Goal: Task Accomplishment & Management: Complete application form

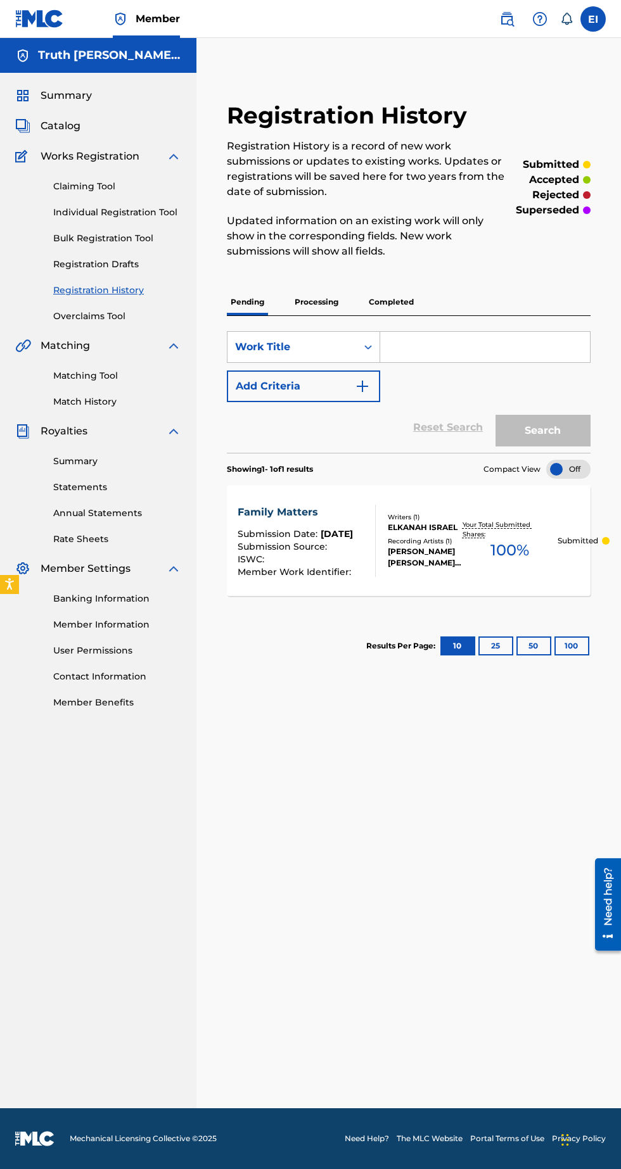
click at [474, 533] on p "Your Total Submitted Shares:" at bounding box center [510, 529] width 96 height 19
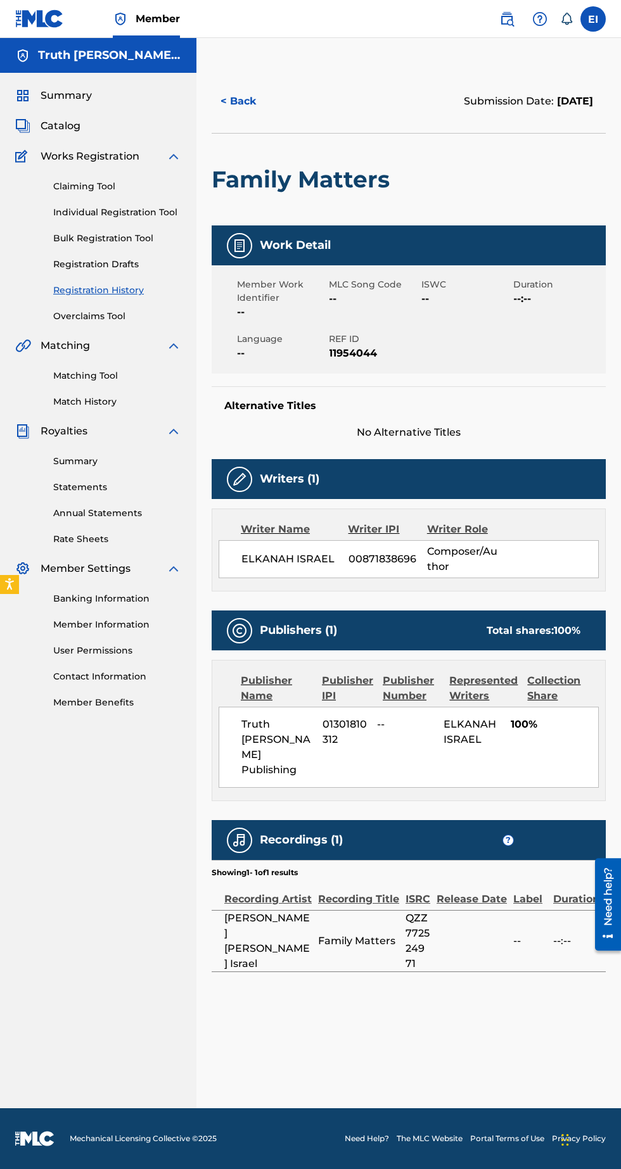
click at [522, 345] on div "Member Work Identifier -- MLC Song Code -- ISWC -- Duration --:-- Language -- R…" at bounding box center [409, 319] width 394 height 108
click at [287, 246] on h5 "Work Detail" at bounding box center [295, 245] width 71 height 15
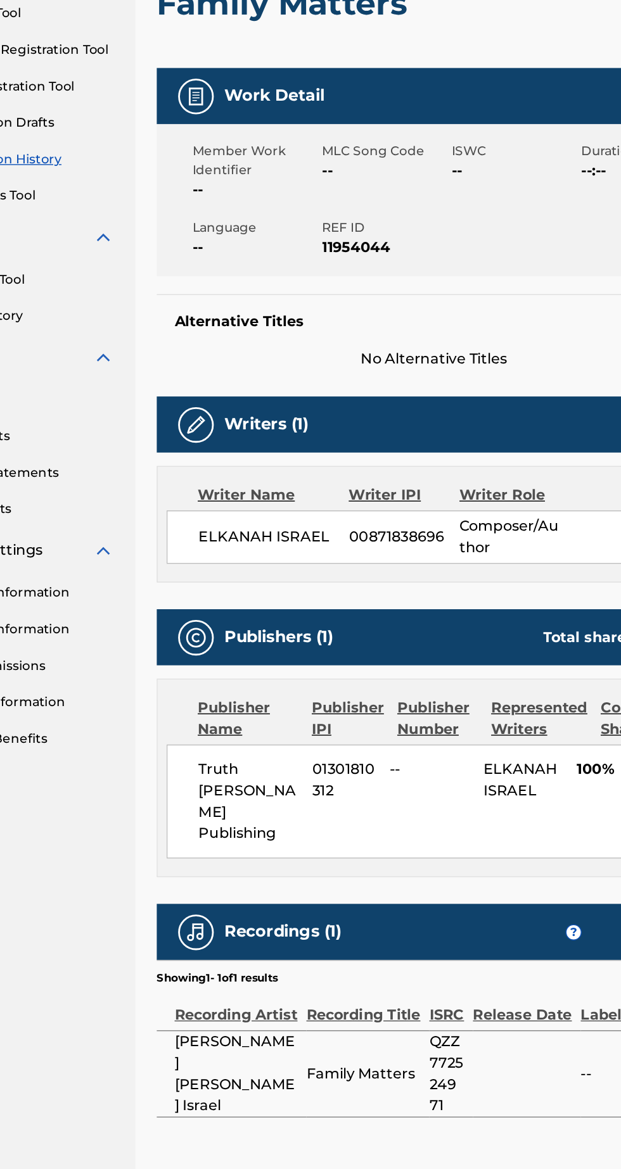
scroll to position [1, 0]
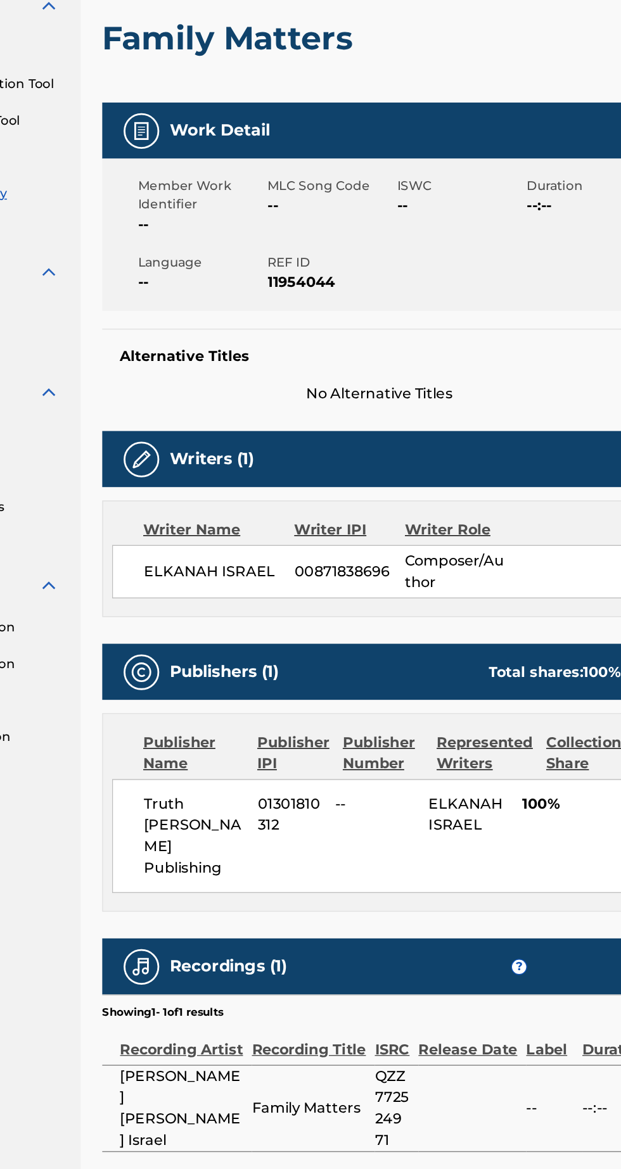
click at [232, 246] on img at bounding box center [239, 245] width 15 height 15
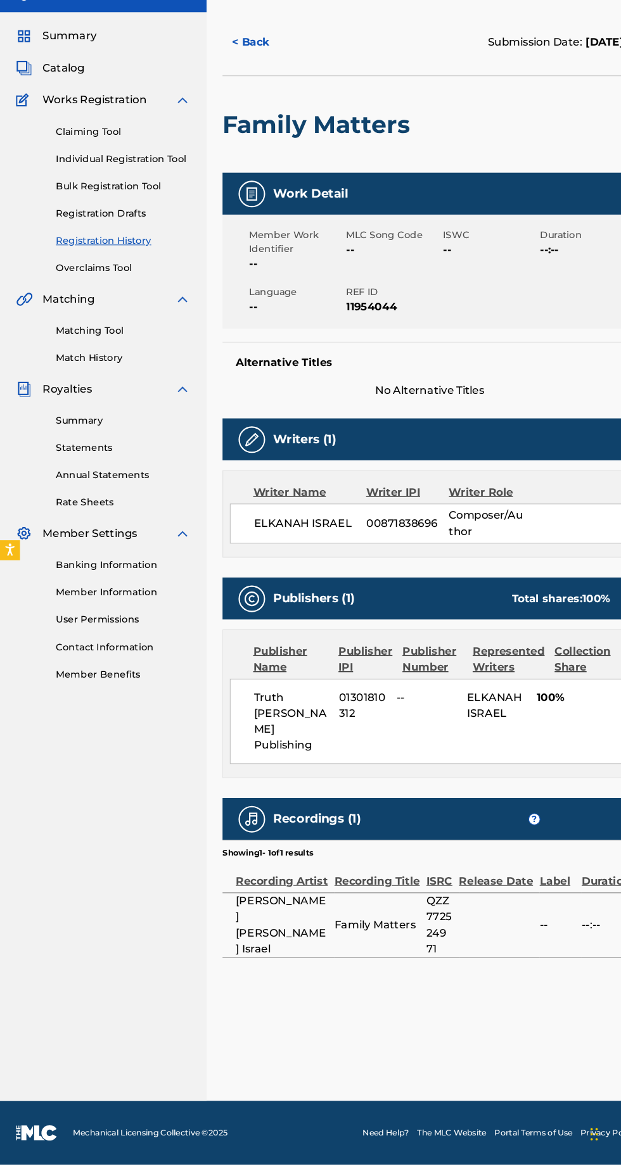
scroll to position [0, 0]
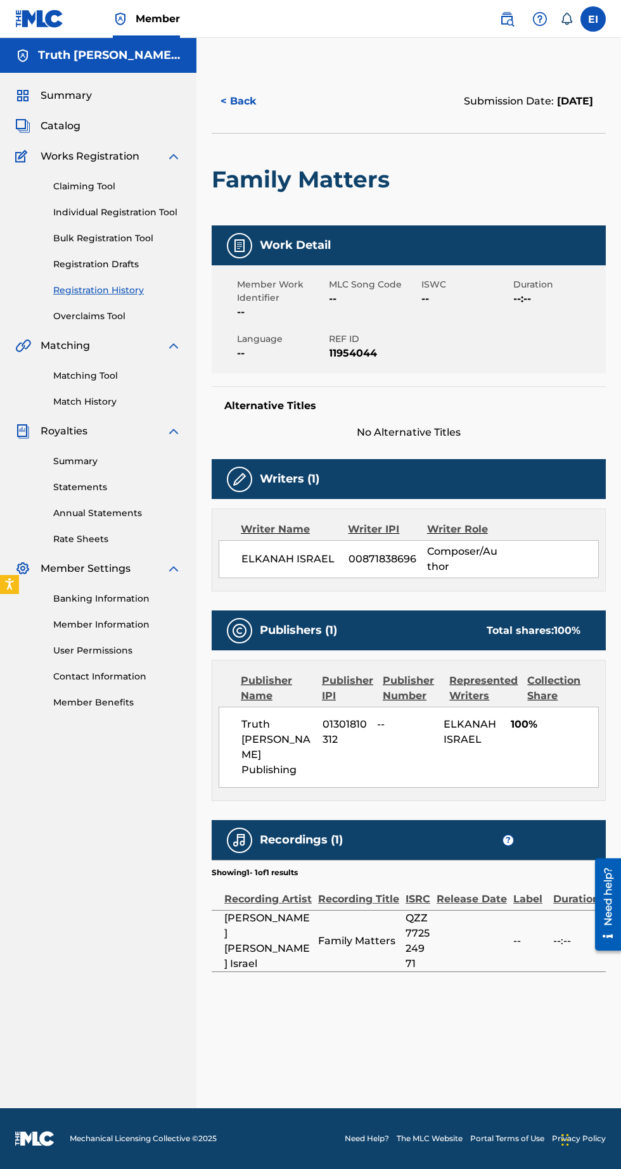
click at [508, 835] on span "?" at bounding box center [508, 840] width 10 height 10
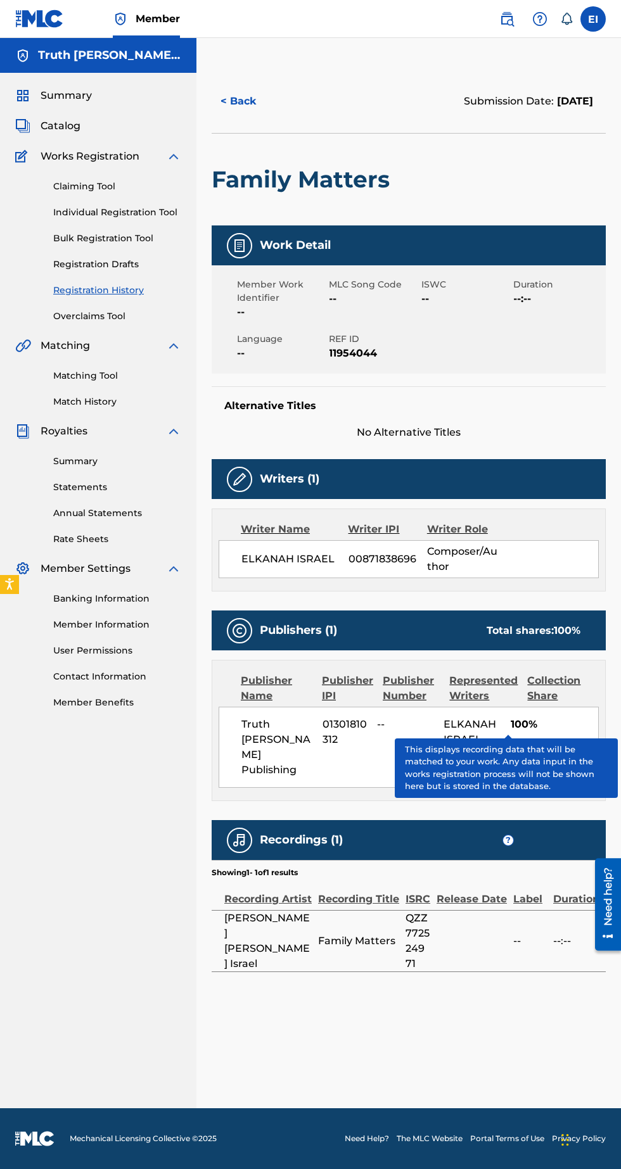
click at [364, 349] on span "11954044" at bounding box center [373, 353] width 89 height 15
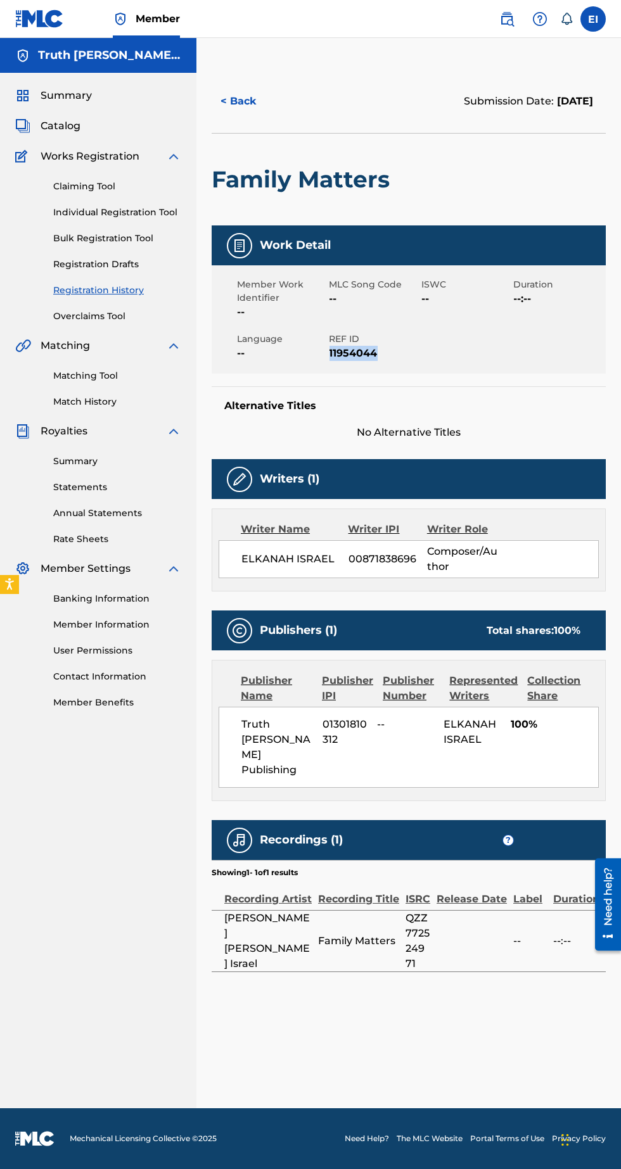
click at [247, 103] on button "< Back" at bounding box center [250, 101] width 76 height 32
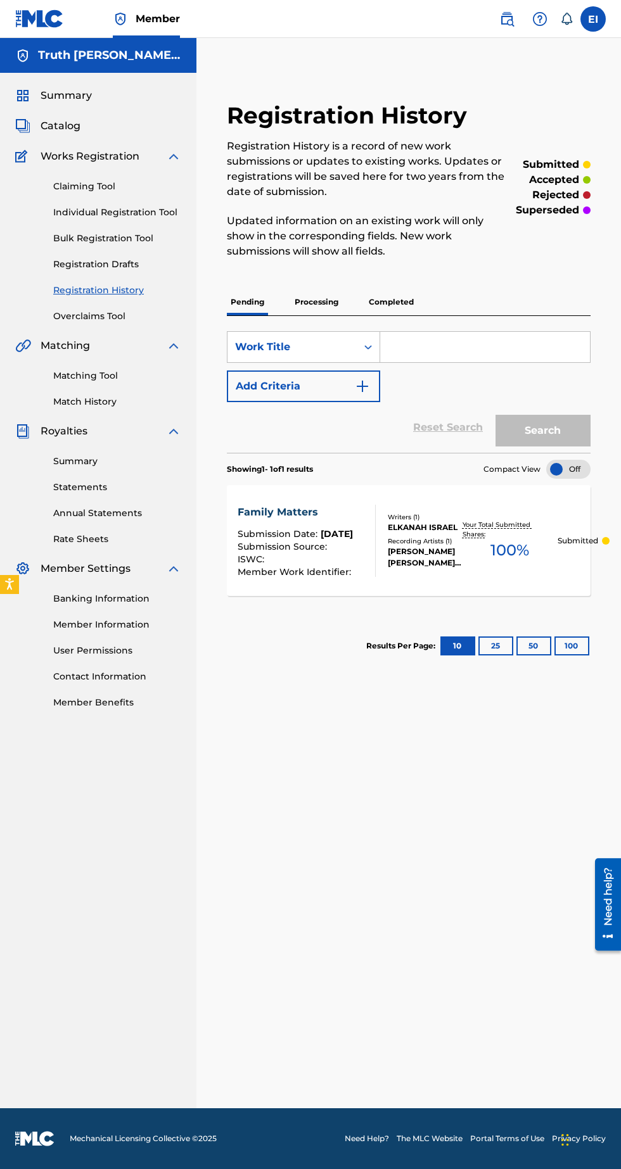
click at [362, 388] on img "Search Form" at bounding box center [362, 386] width 15 height 15
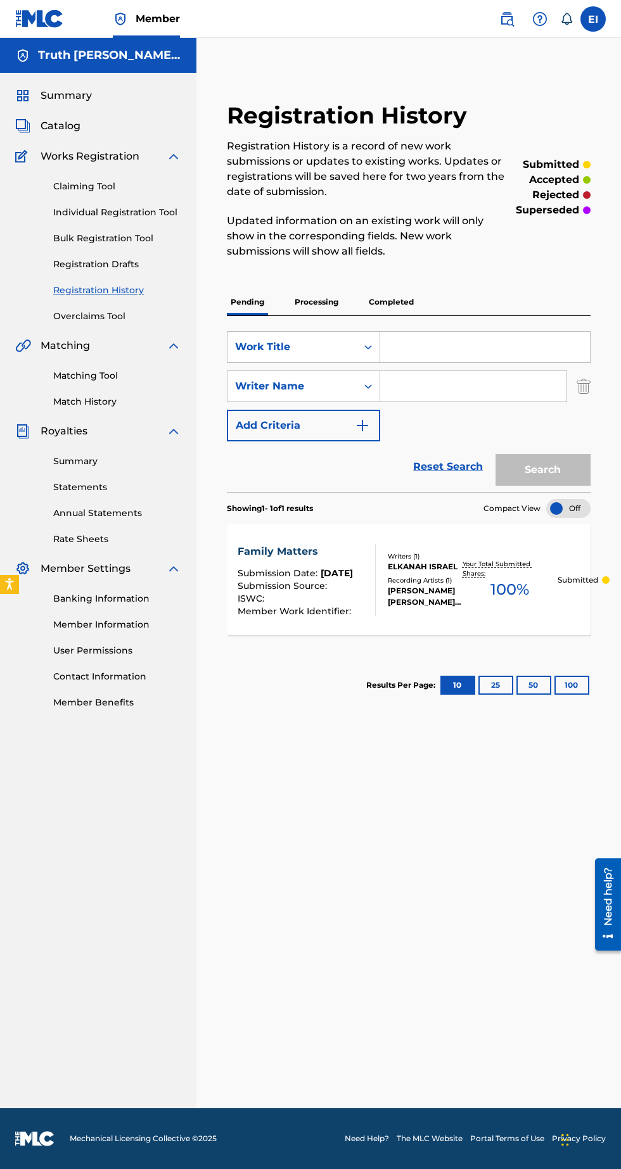
click at [582, 384] on img "Search Form" at bounding box center [583, 386] width 14 height 32
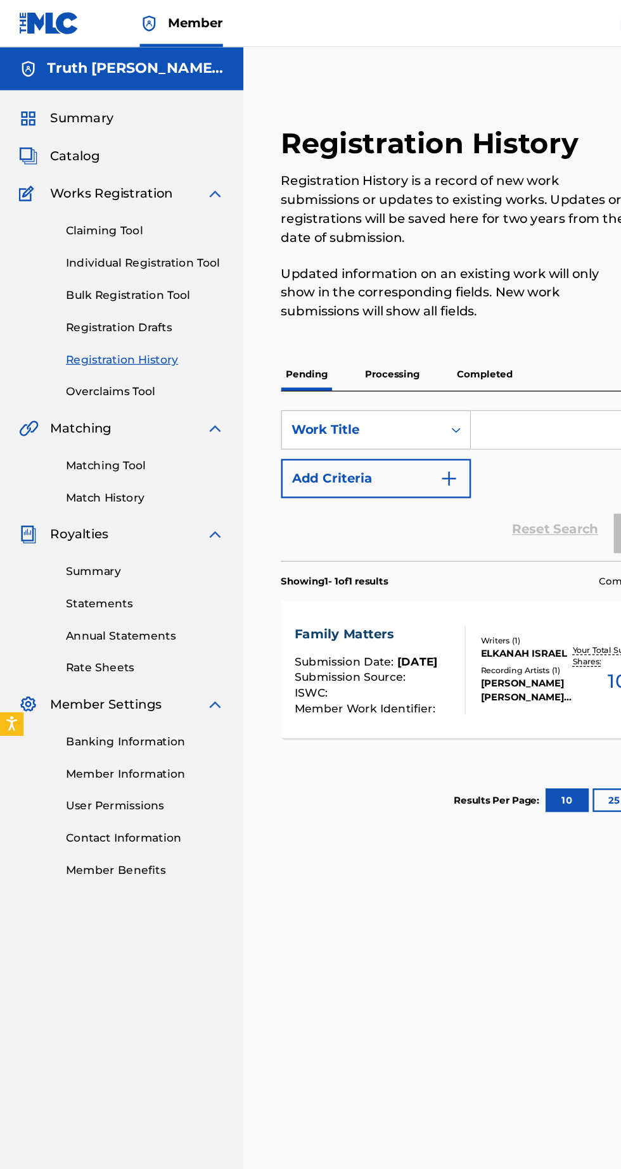
click at [162, 214] on link "Individual Registration Tool" at bounding box center [117, 212] width 128 height 13
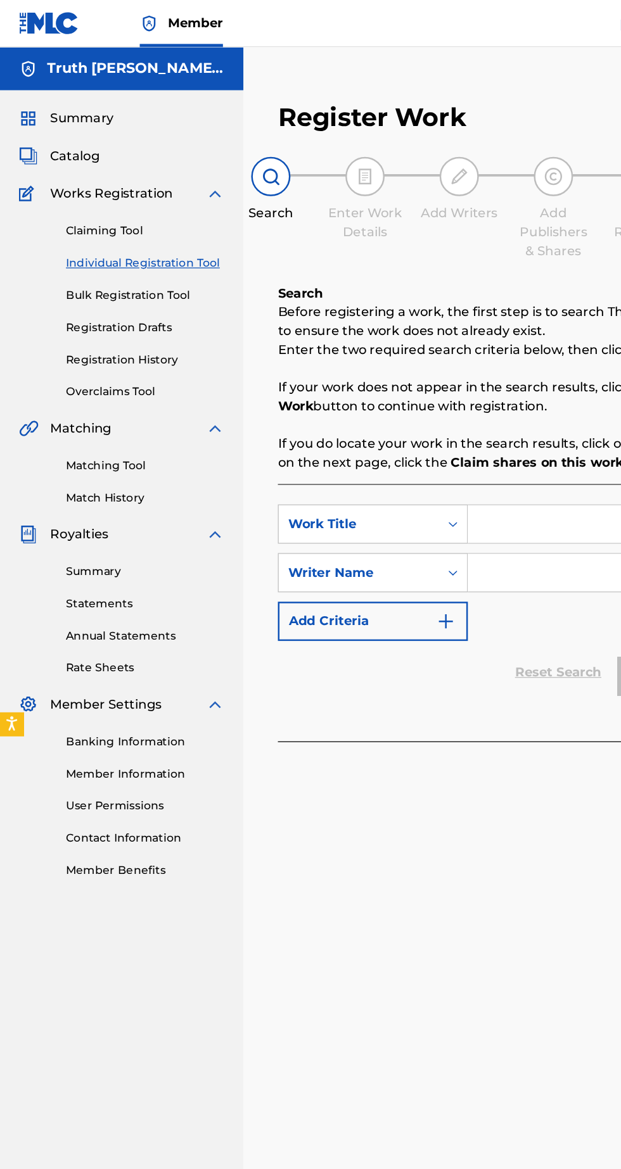
click at [434, 424] on input "Search Form" at bounding box center [484, 423] width 215 height 30
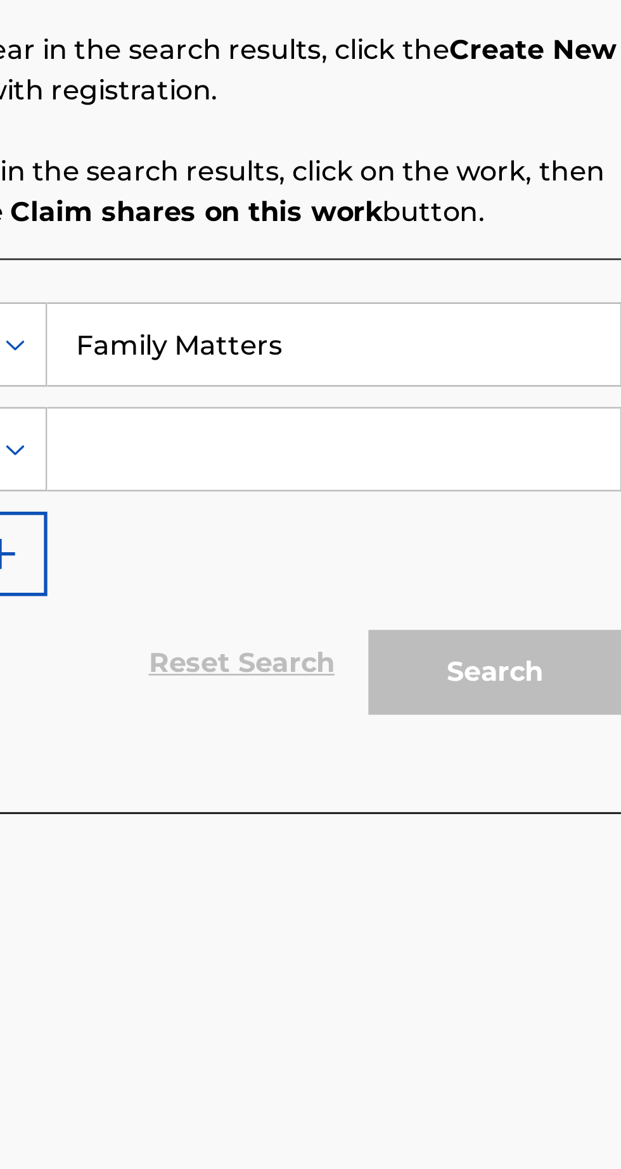
type input "Family Matters"
click at [538, 463] on input "Search Form" at bounding box center [484, 462] width 215 height 30
type input "[PERSON_NAME] [PERSON_NAME] Israel"
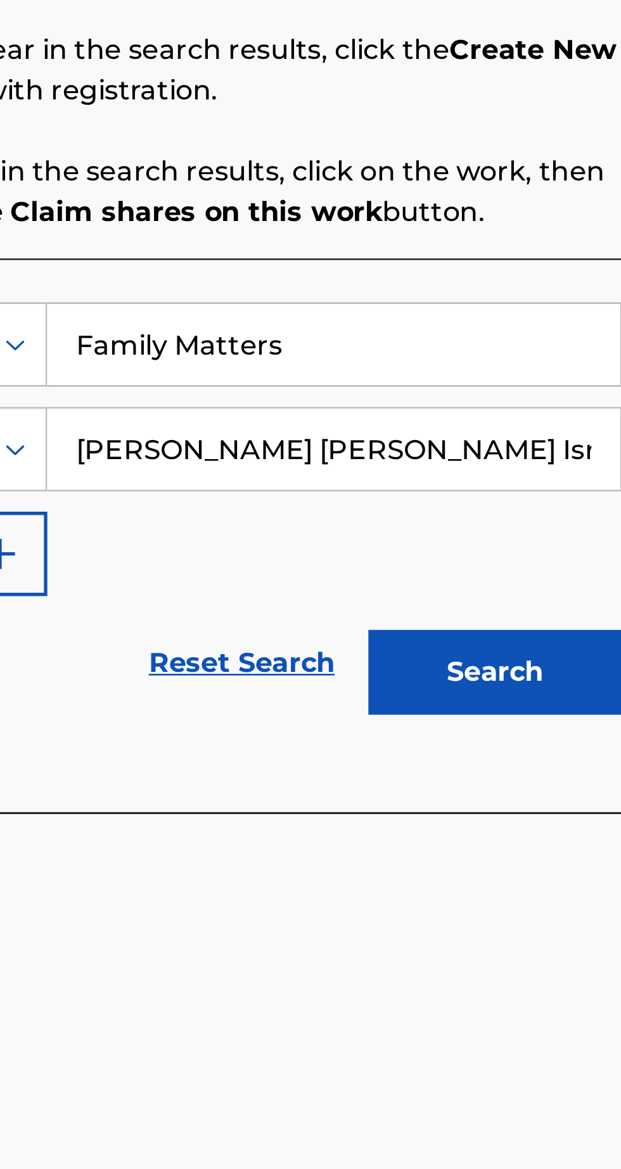
click at [562, 540] on button "Search" at bounding box center [545, 546] width 95 height 32
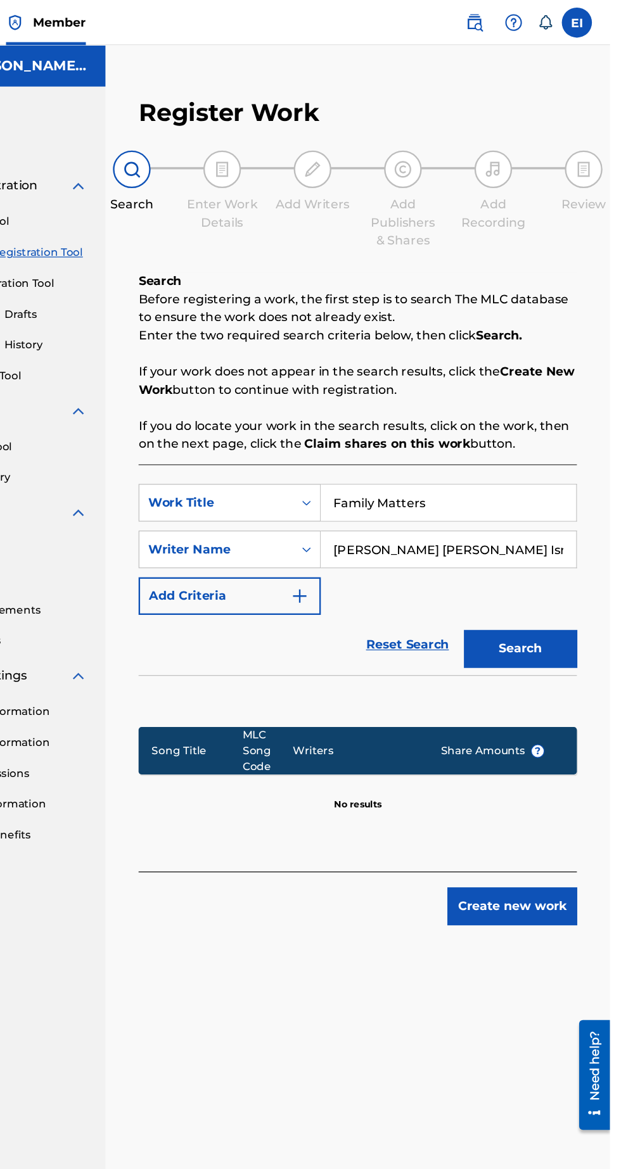
click at [545, 761] on button "Create new work" at bounding box center [538, 763] width 109 height 32
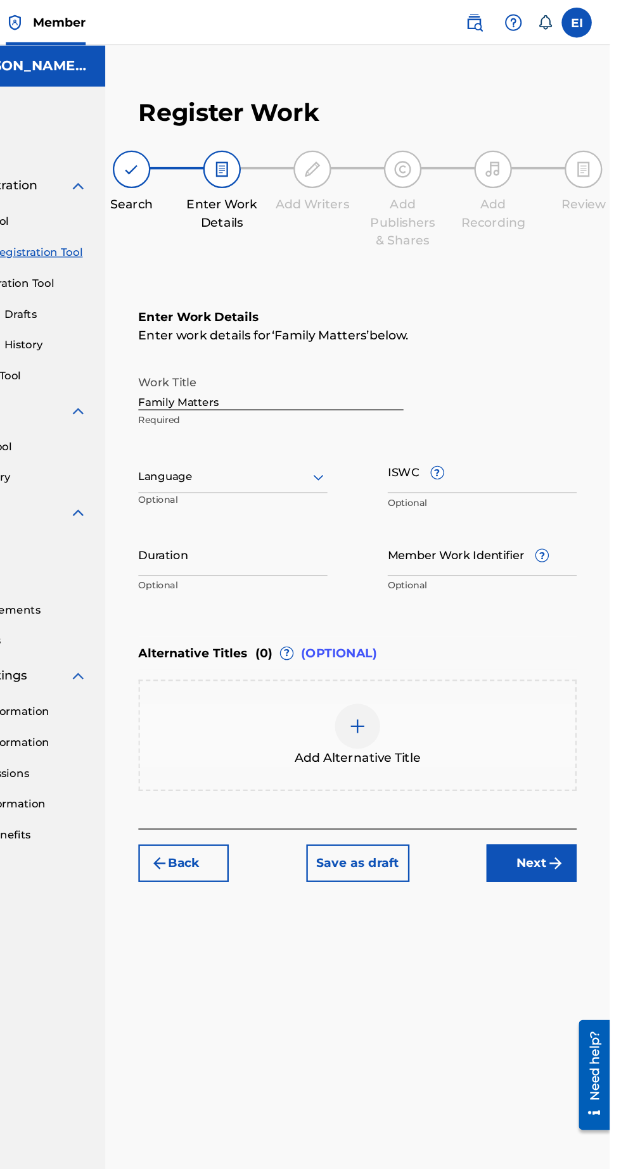
click at [560, 726] on button "Next" at bounding box center [555, 727] width 76 height 32
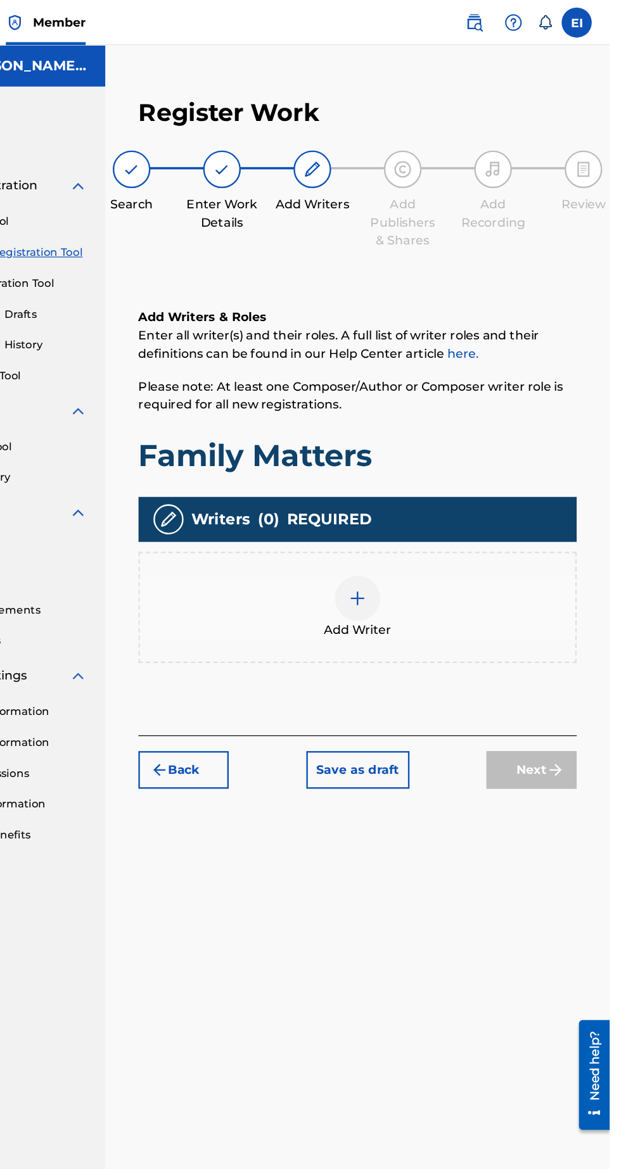
click at [417, 484] on div at bounding box center [408, 503] width 38 height 38
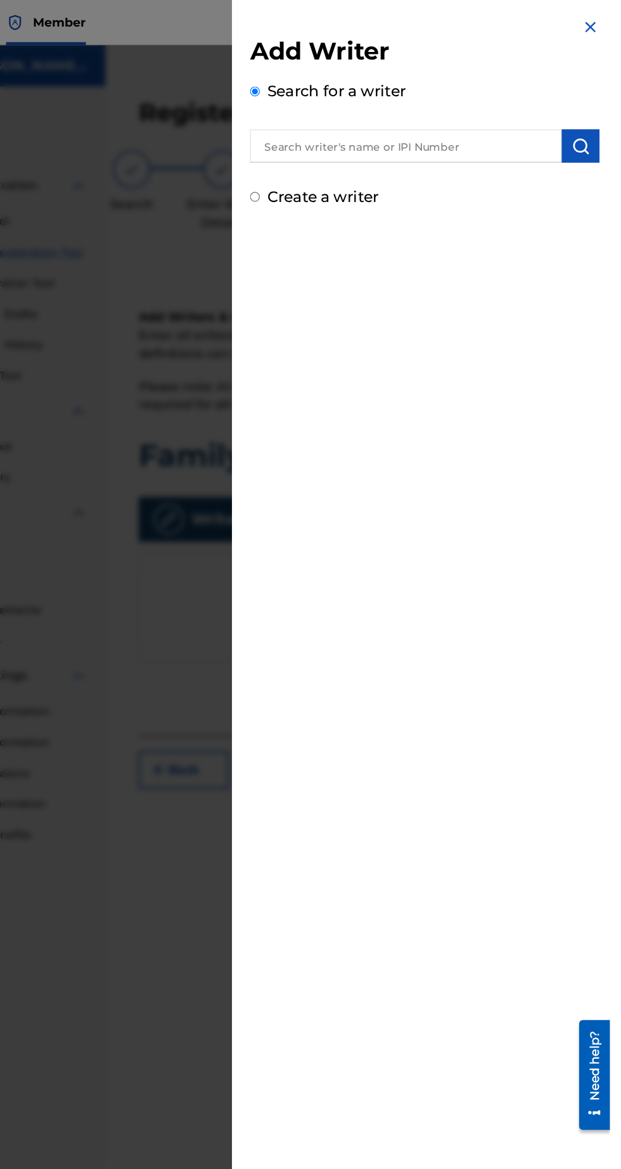
click at [541, 117] on input "text" at bounding box center [449, 123] width 262 height 28
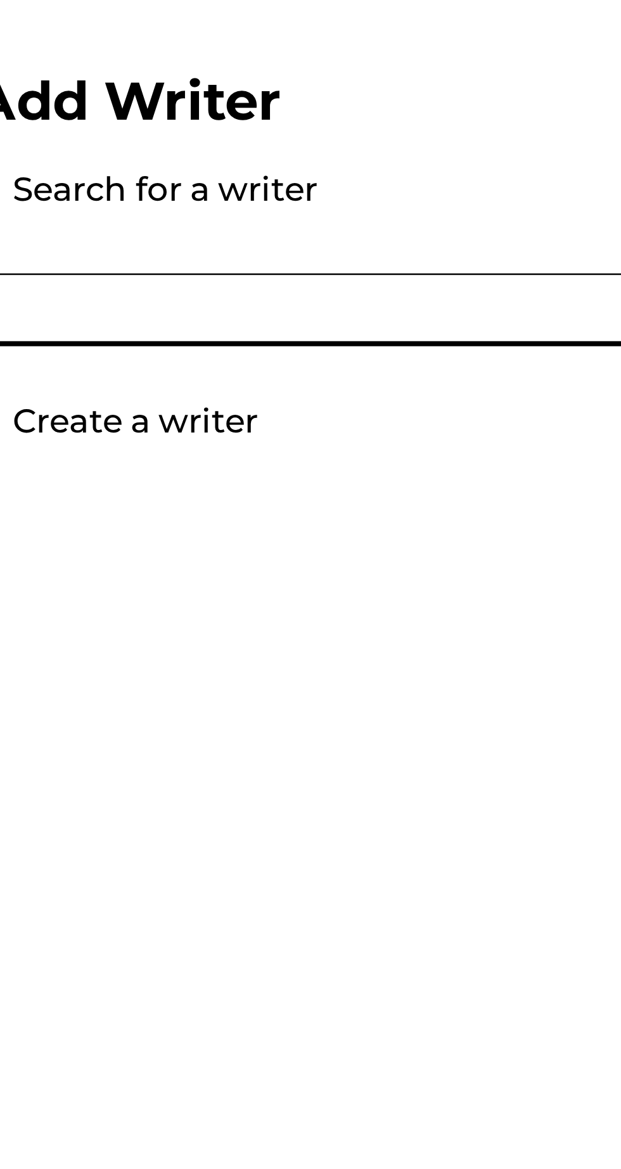
type input "[PERSON_NAME] [PERSON_NAME] Israel"
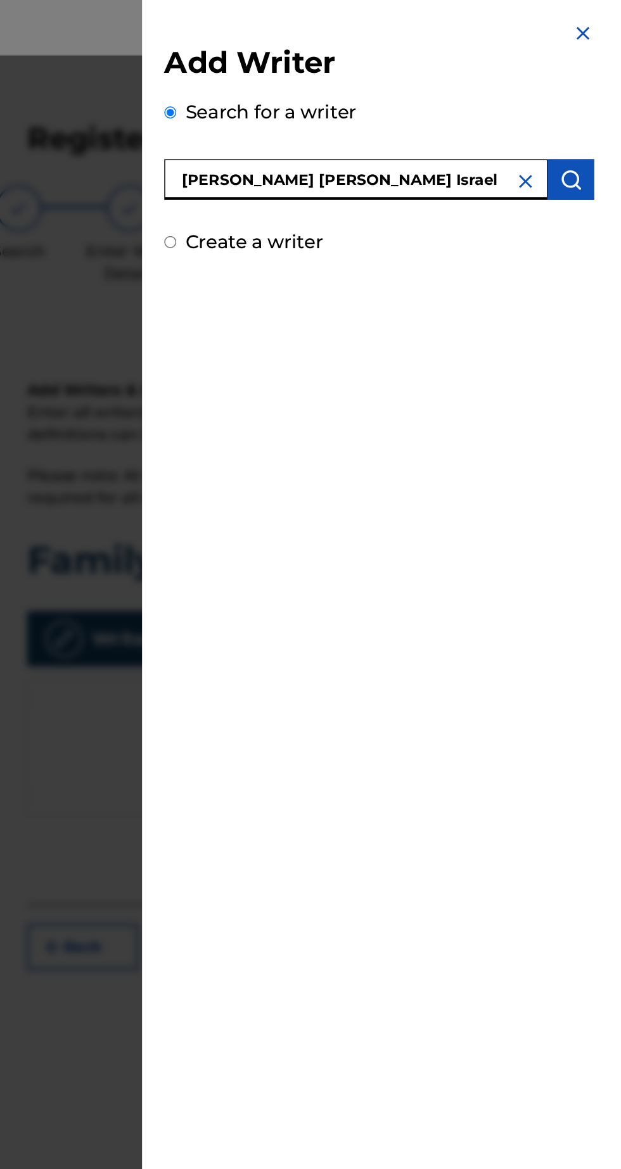
scroll to position [18, 0]
click at [609, 118] on button "submit" at bounding box center [596, 123] width 32 height 28
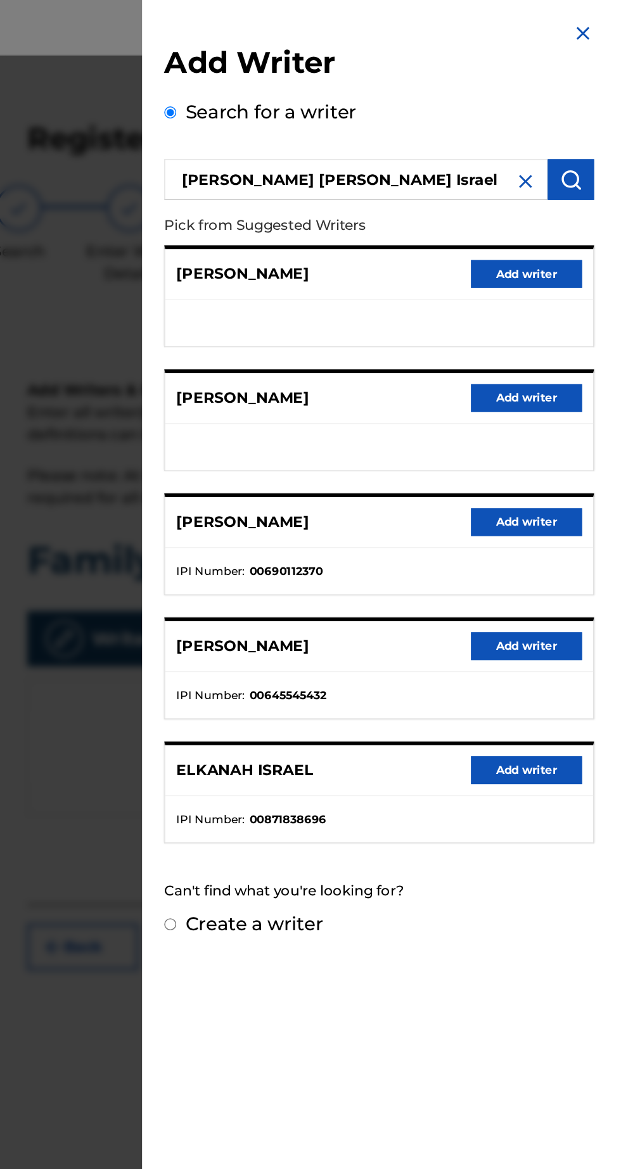
click at [583, 529] on button "Add writer" at bounding box center [566, 526] width 76 height 19
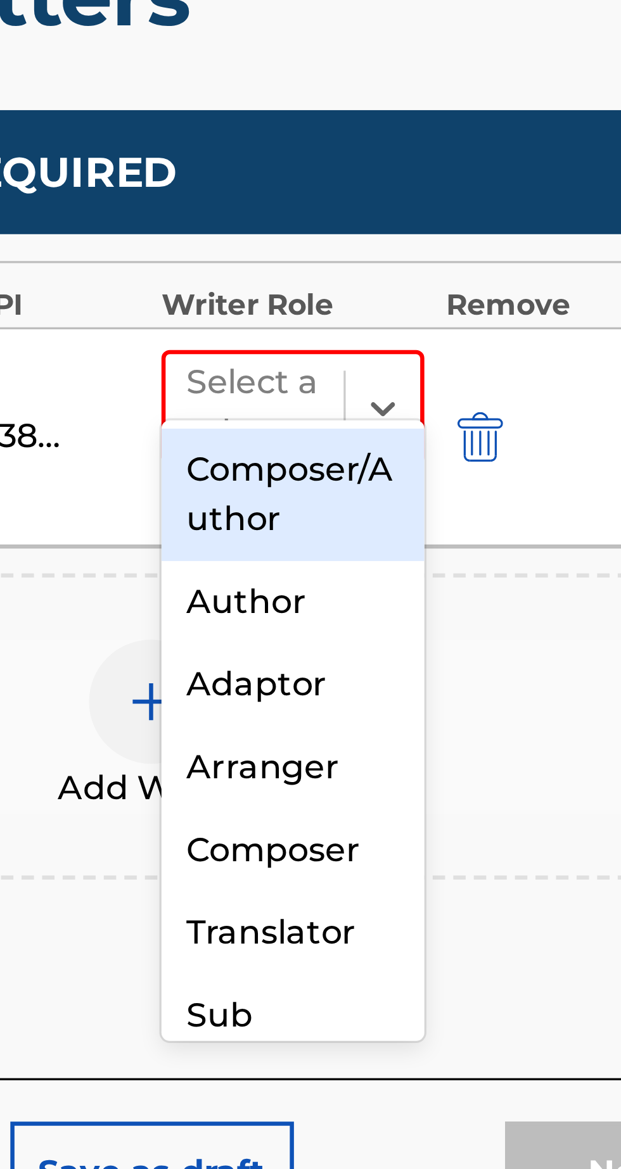
click at [475, 529] on div "Composer/Author" at bounding box center [452, 536] width 80 height 41
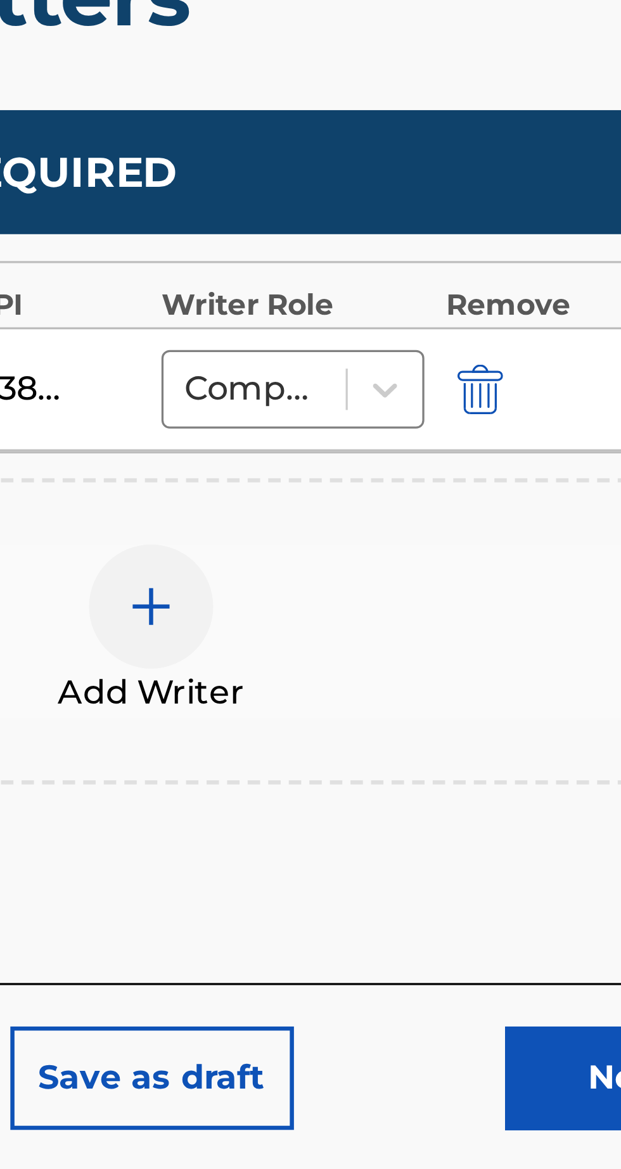
click at [543, 699] on button "Next" at bounding box center [555, 715] width 76 height 32
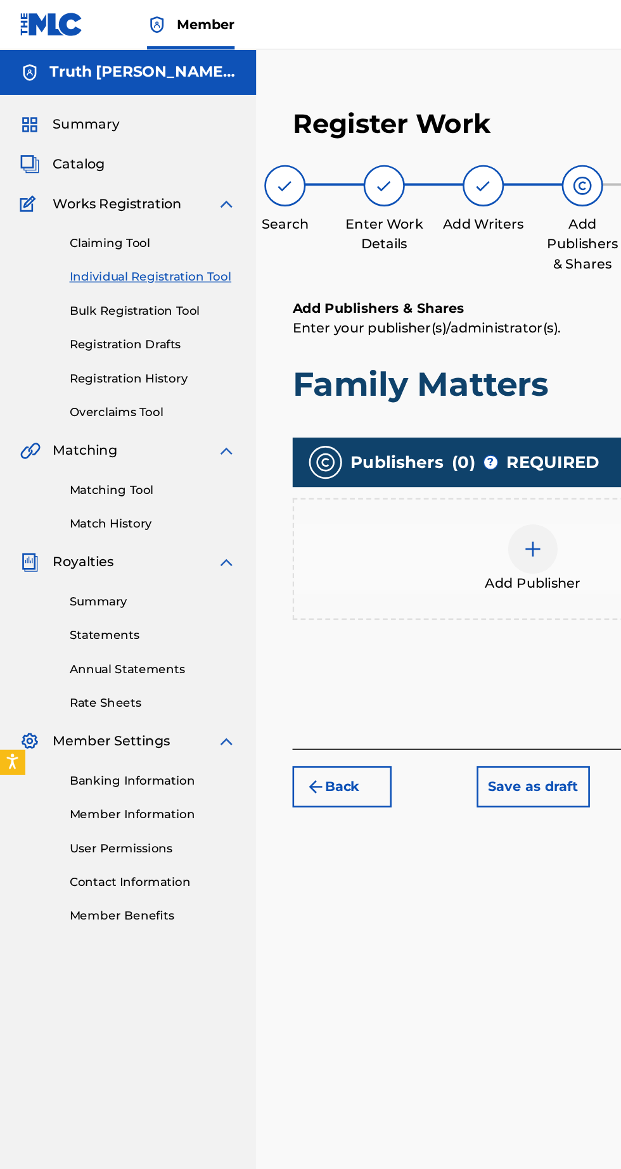
scroll to position [30, 0]
click at [418, 402] on div at bounding box center [408, 421] width 38 height 38
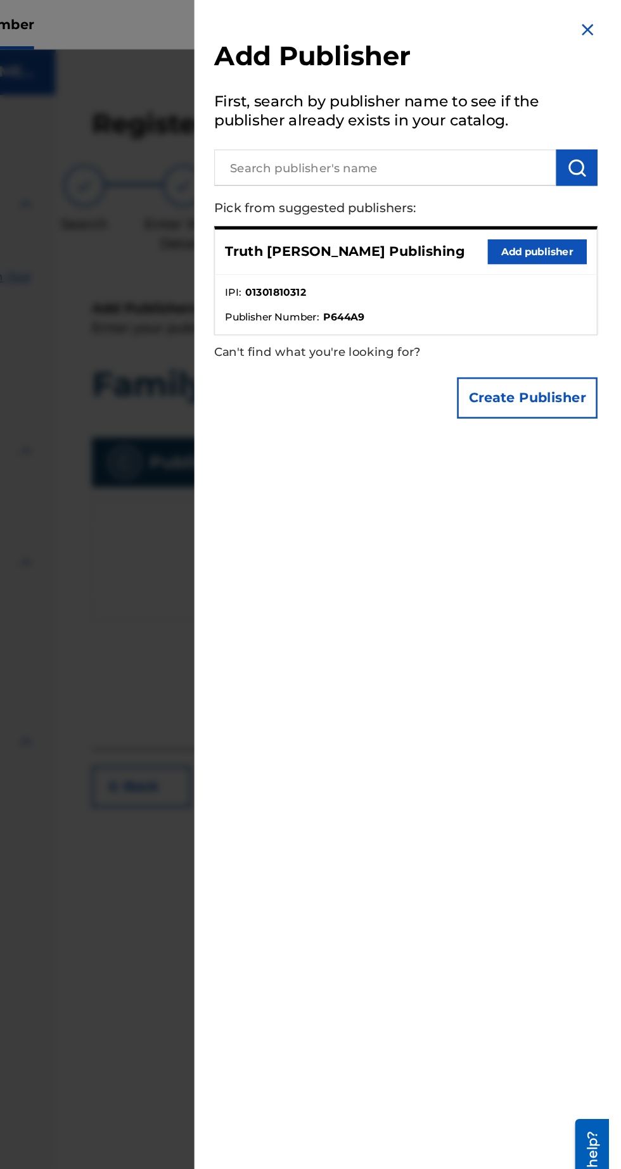
click at [584, 203] on button "Add publisher" at bounding box center [566, 193] width 76 height 19
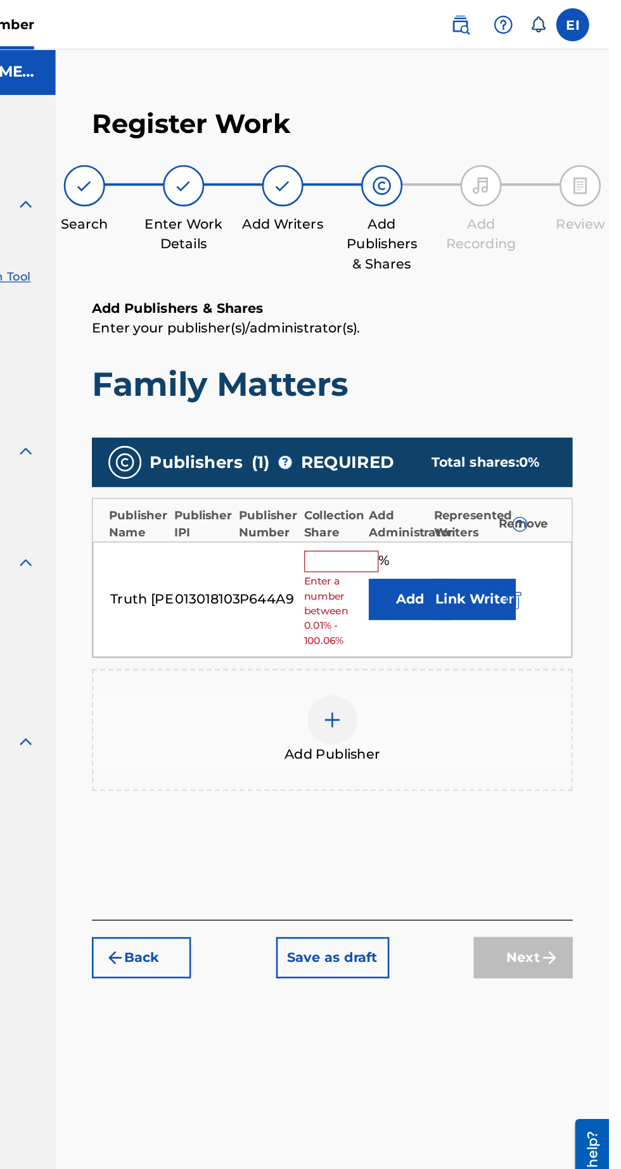
click at [414, 422] on input "text" at bounding box center [415, 430] width 57 height 16
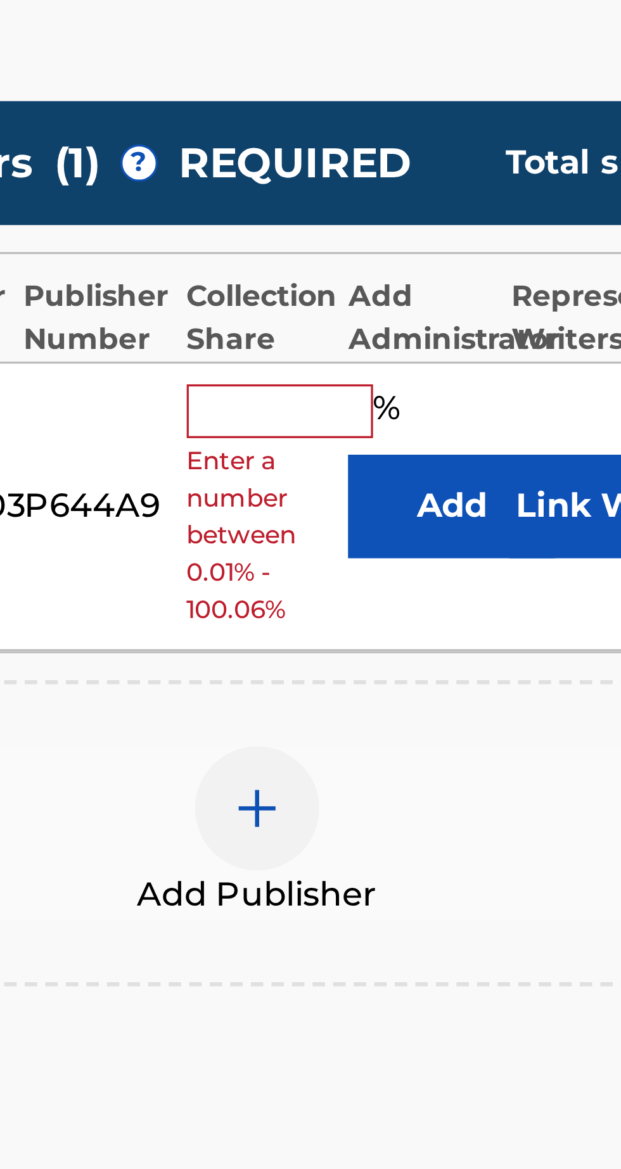
type input "100"
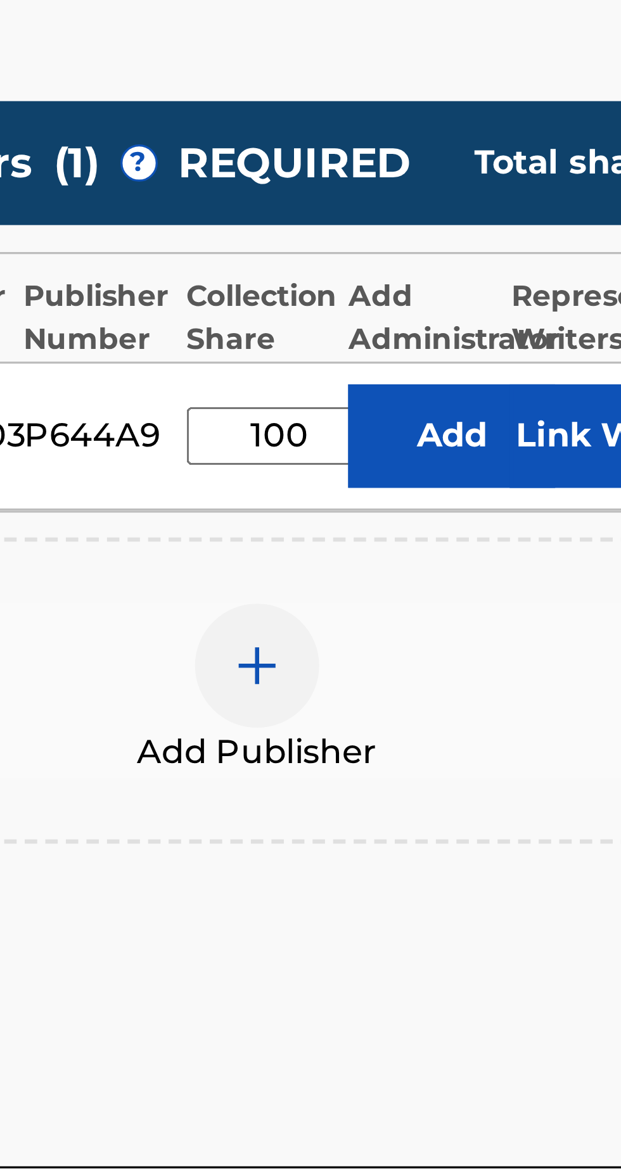
click at [507, 422] on button "Link Writer" at bounding box center [517, 438] width 63 height 32
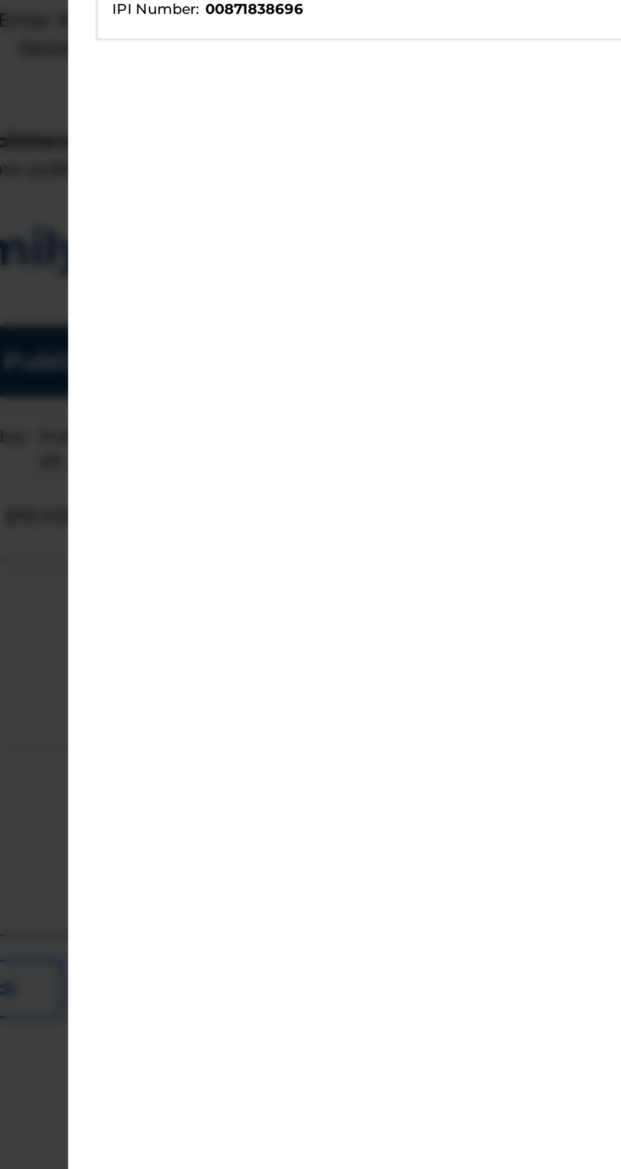
click at [575, 142] on button "Link writer" at bounding box center [566, 132] width 76 height 19
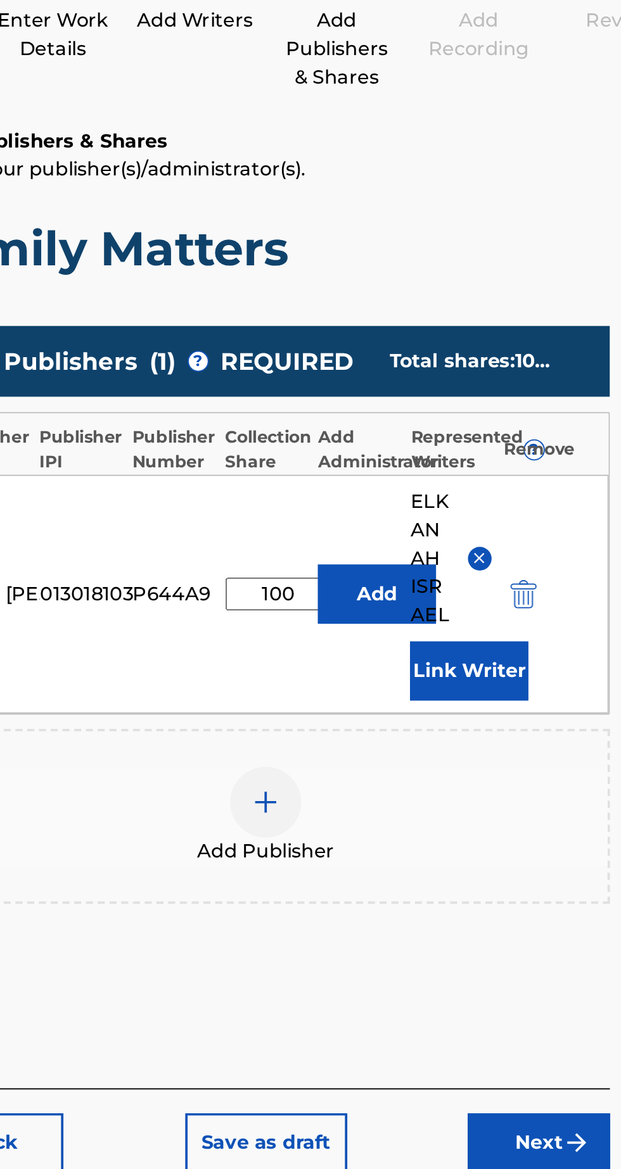
click at [566, 757] on button "Next" at bounding box center [555, 773] width 76 height 32
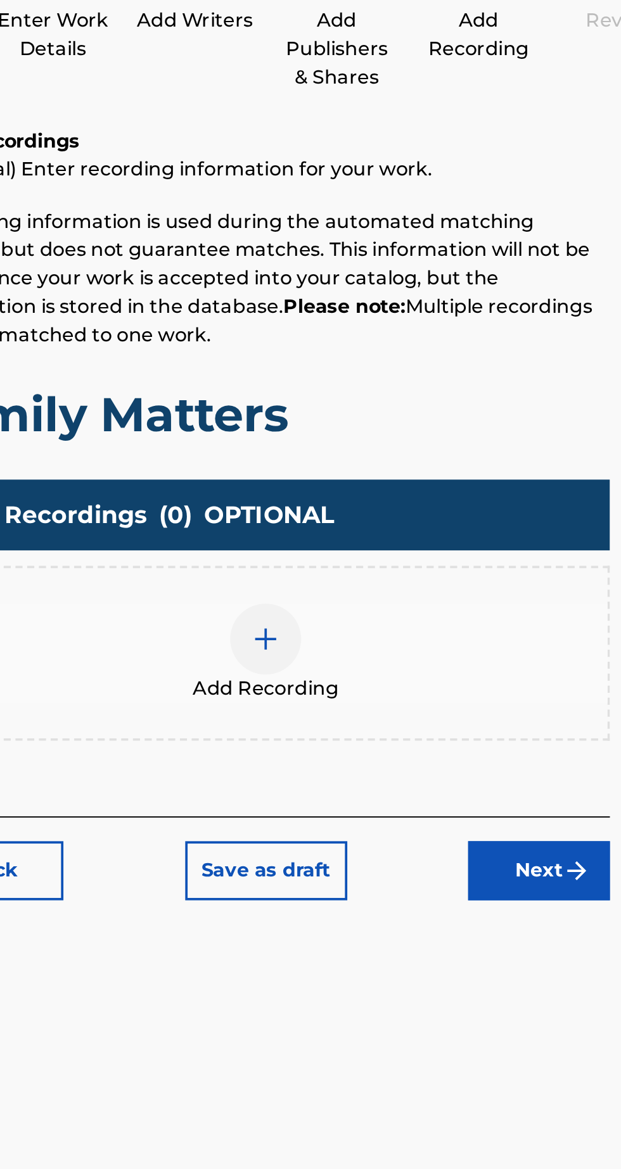
scroll to position [57, 0]
click at [563, 612] on button "Next" at bounding box center [555, 628] width 76 height 32
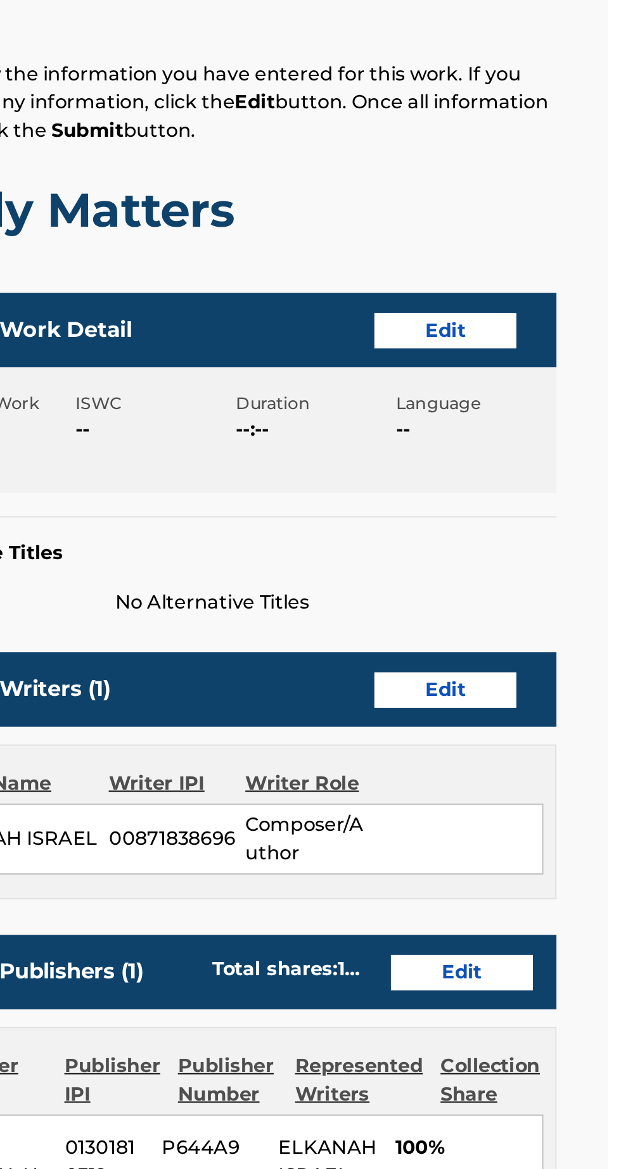
scroll to position [0, 0]
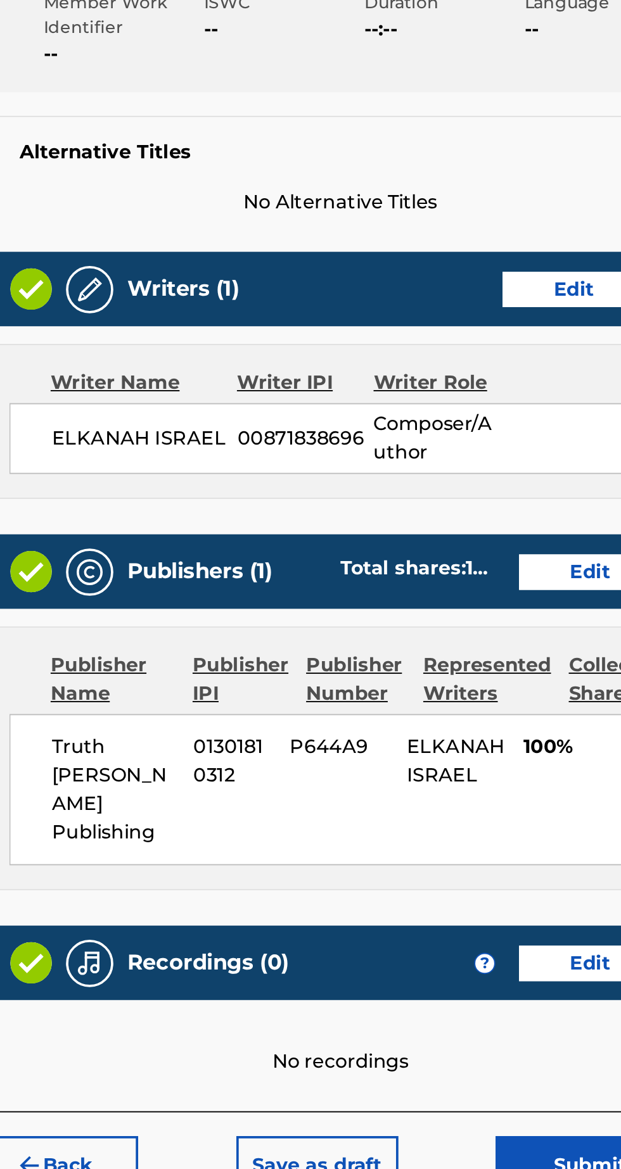
click at [526, 934] on button "Edit" at bounding box center [542, 943] width 76 height 19
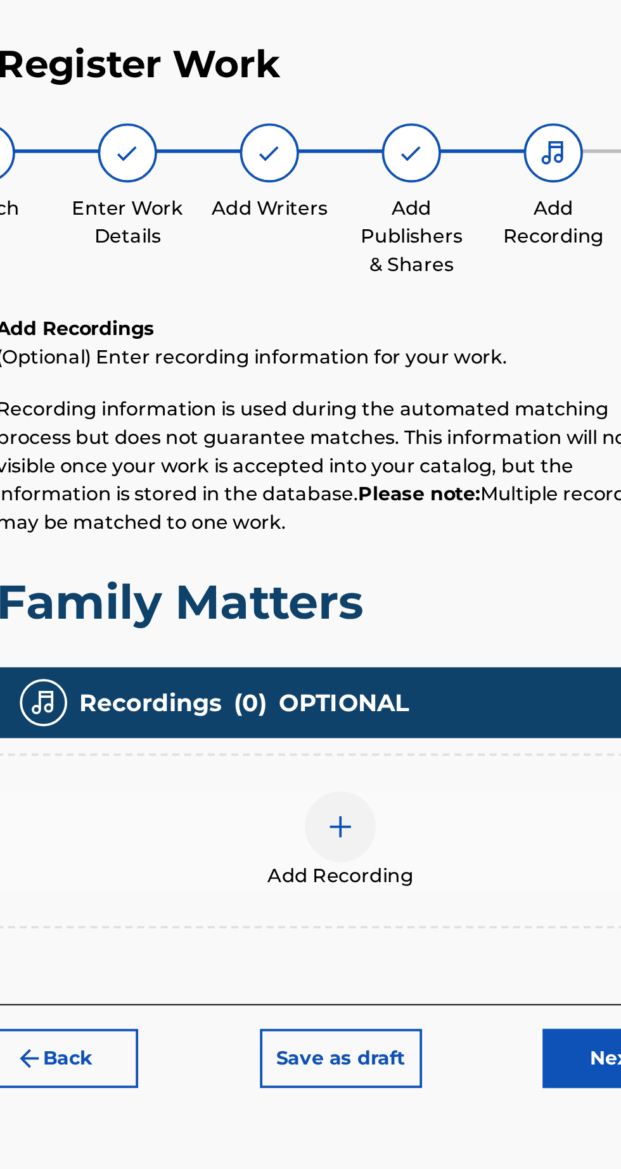
click at [417, 500] on div at bounding box center [408, 503] width 38 height 38
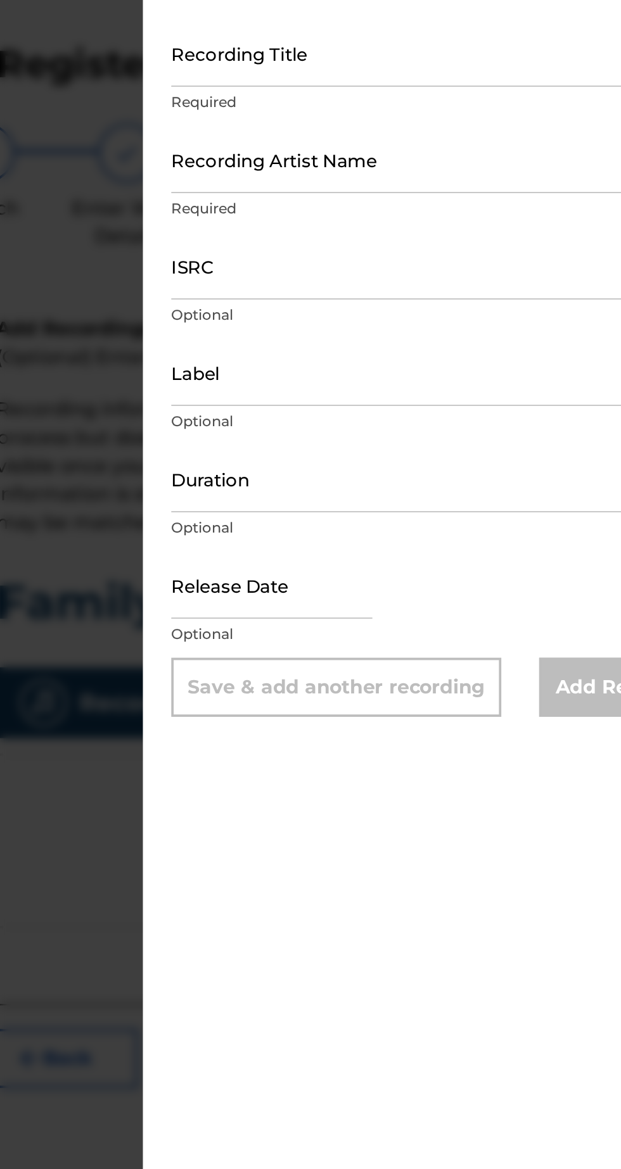
click at [472, 209] on input "ISRC" at bounding box center [465, 203] width 294 height 36
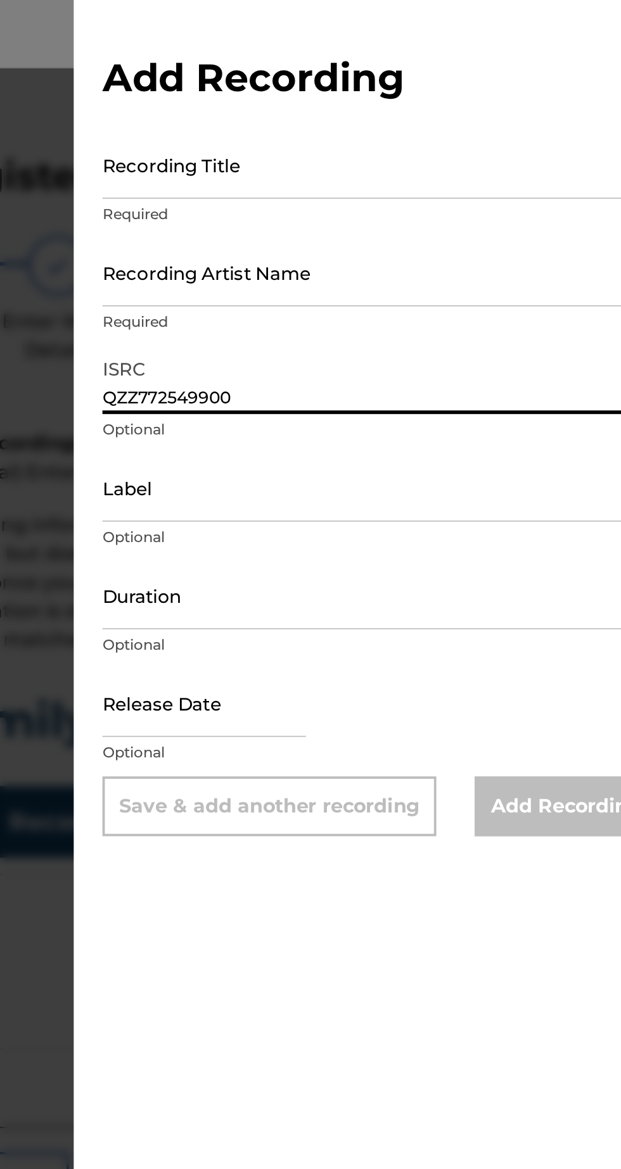
type input "QZZ772549900"
click at [509, 155] on input "Recording Artist Name" at bounding box center [465, 146] width 294 height 36
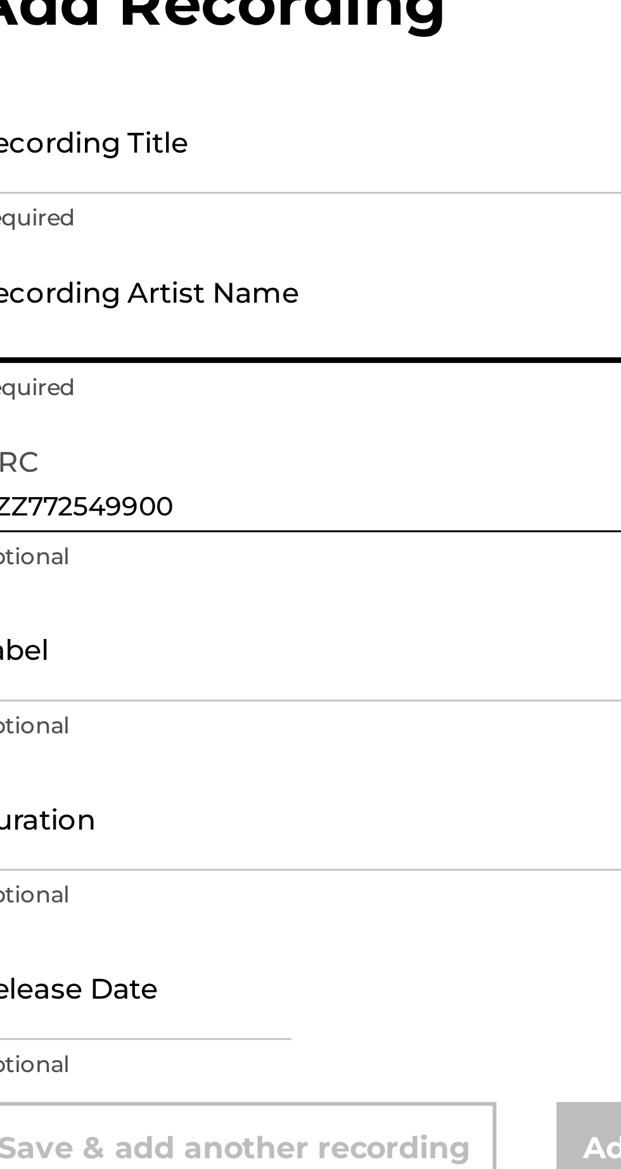
type input "[PERSON_NAME] [PERSON_NAME] Israel"
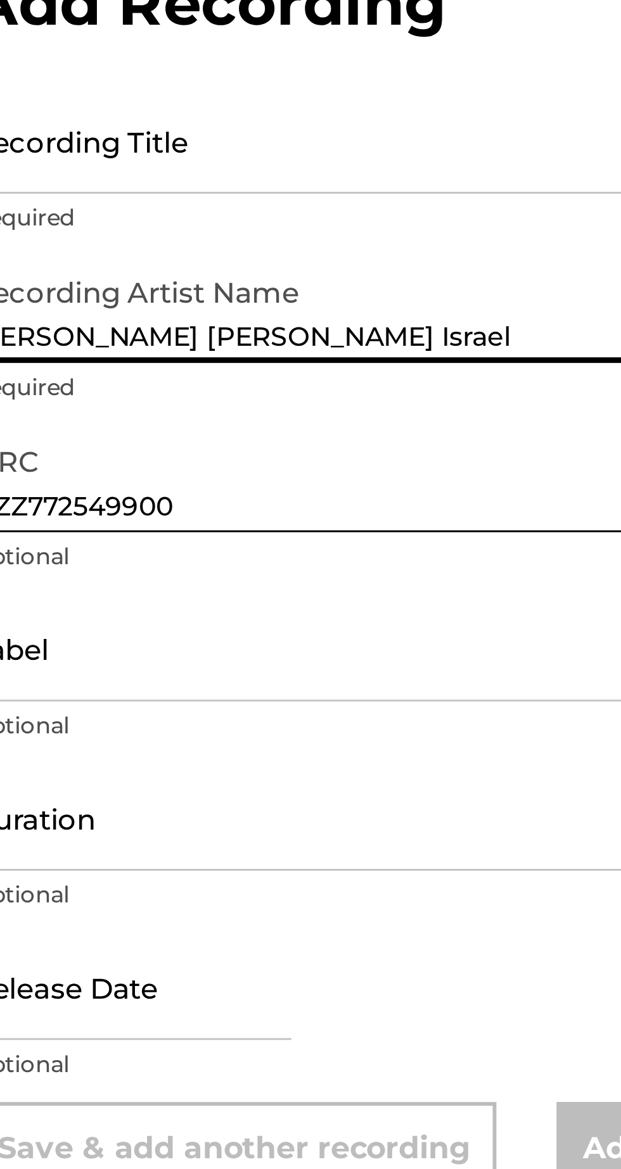
click at [484, 99] on input "Recording Title" at bounding box center [465, 89] width 294 height 36
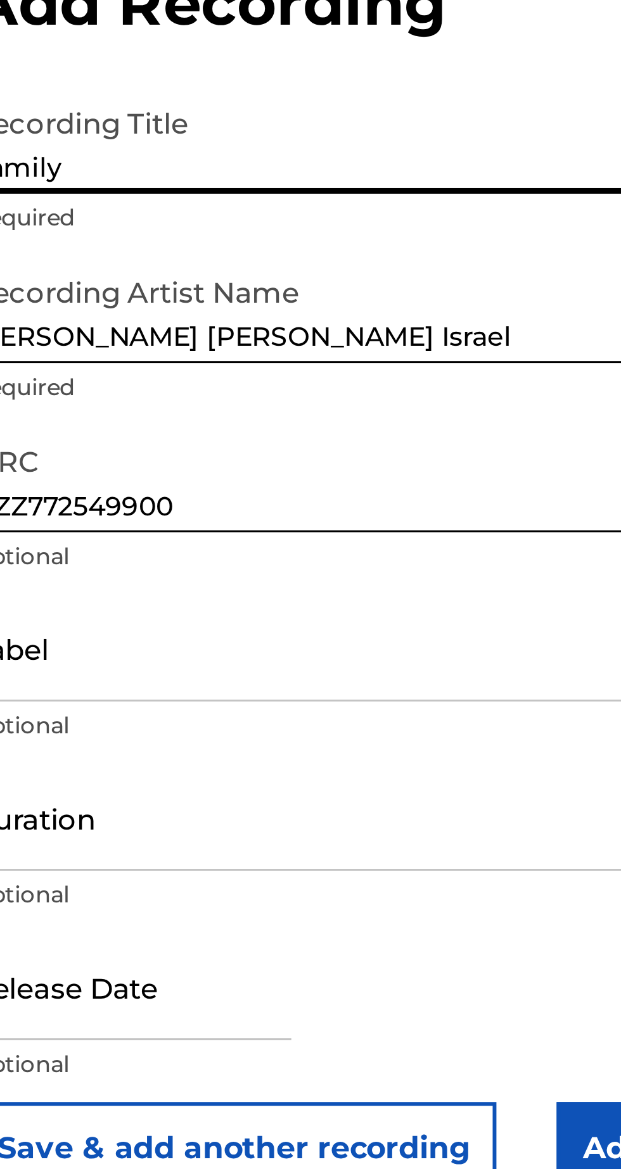
type input "Family Matters"
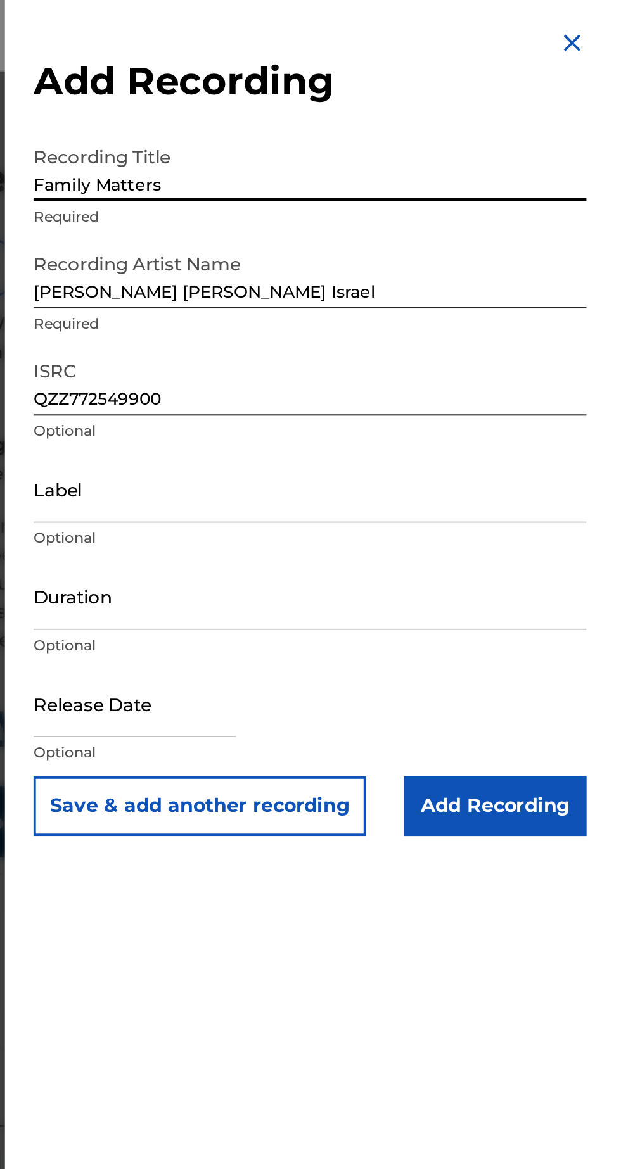
click at [576, 431] on input "Add Recording" at bounding box center [563, 429] width 97 height 32
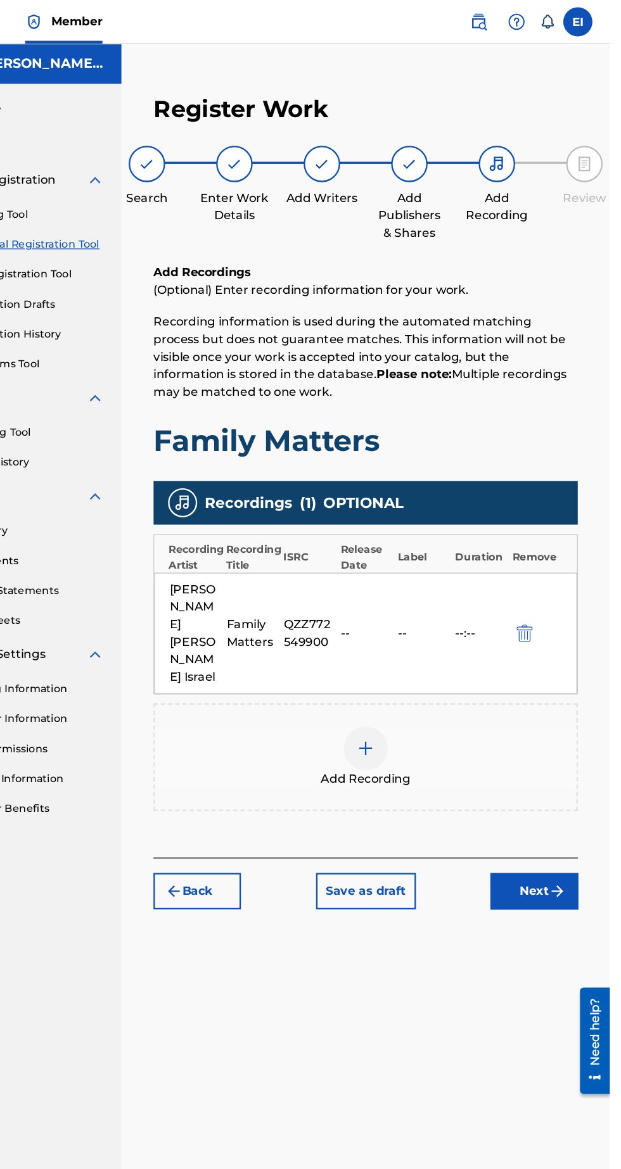
click at [559, 759] on button "Next" at bounding box center [555, 775] width 76 height 32
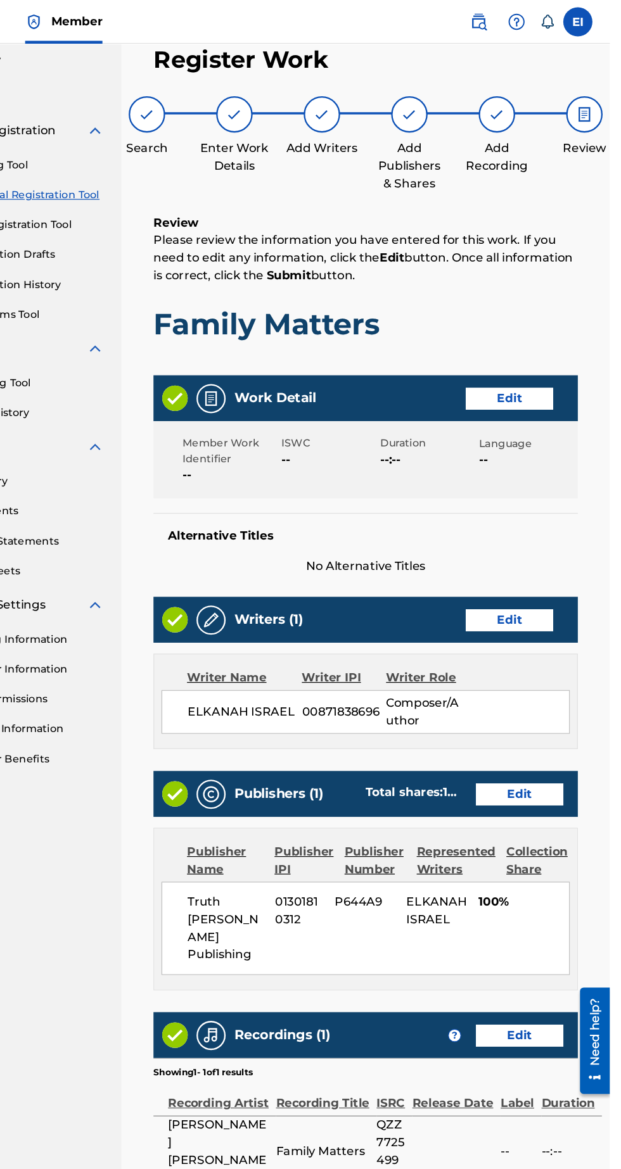
scroll to position [57, 0]
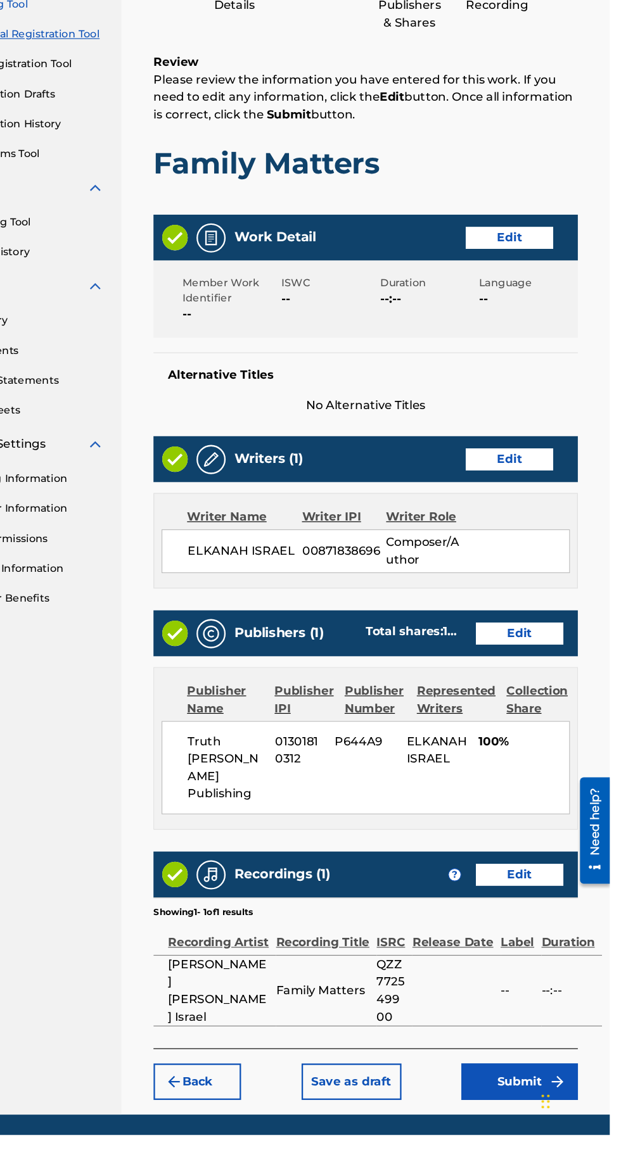
click at [550, 1108] on button "Submit" at bounding box center [541, 1123] width 101 height 32
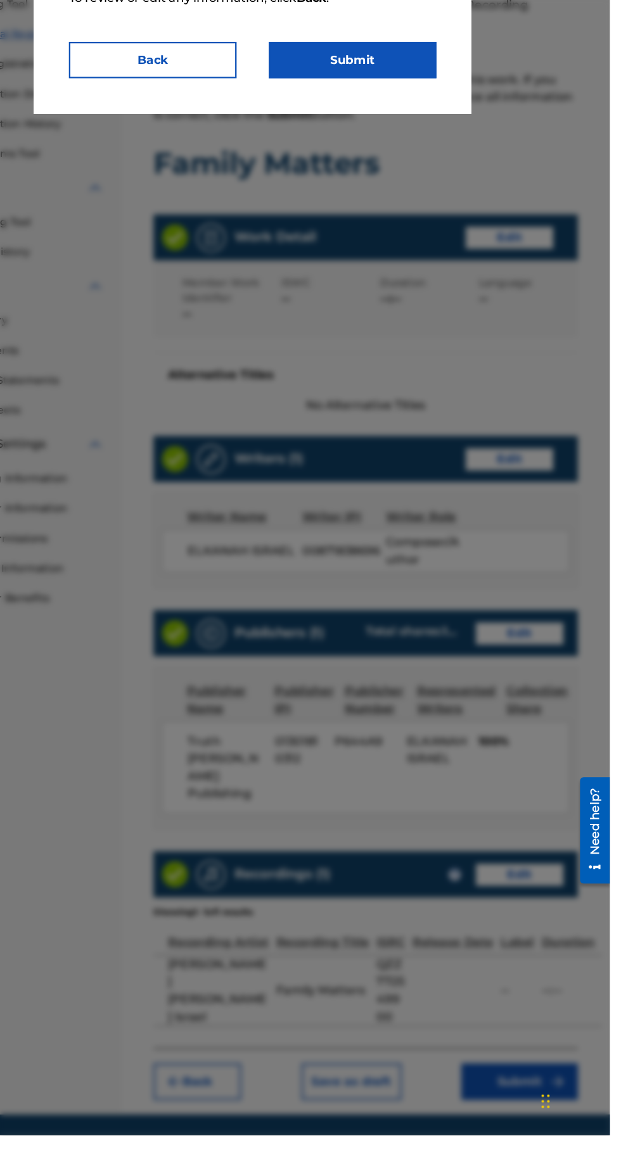
click at [438, 227] on button "Submit" at bounding box center [397, 235] width 146 height 32
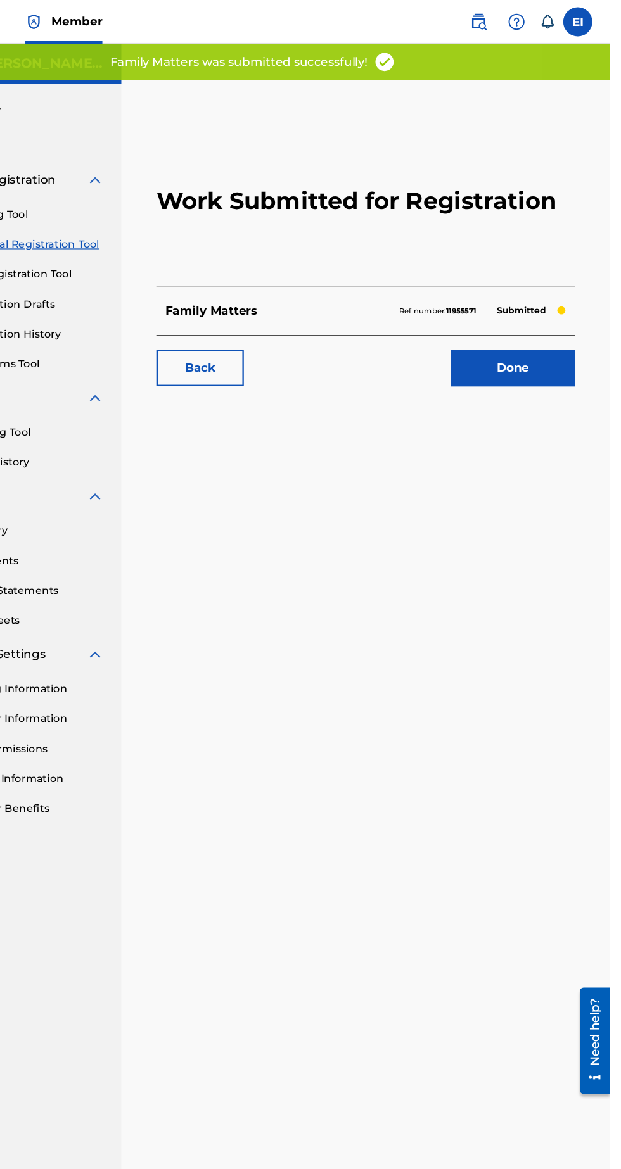
click at [545, 309] on link "Done" at bounding box center [537, 320] width 108 height 32
